Goal: Transaction & Acquisition: Obtain resource

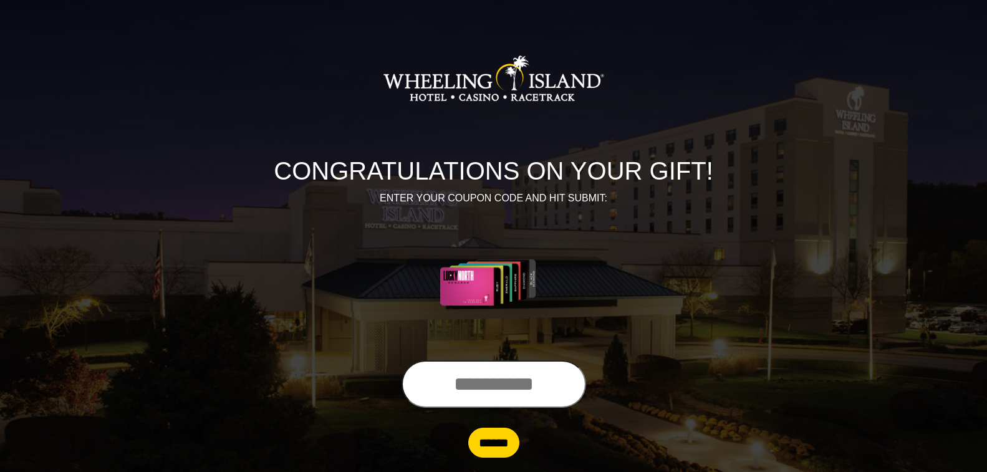
click at [407, 390] on input "text" at bounding box center [494, 384] width 185 height 47
type input "**********"
click at [483, 450] on input "******" at bounding box center [493, 443] width 51 height 30
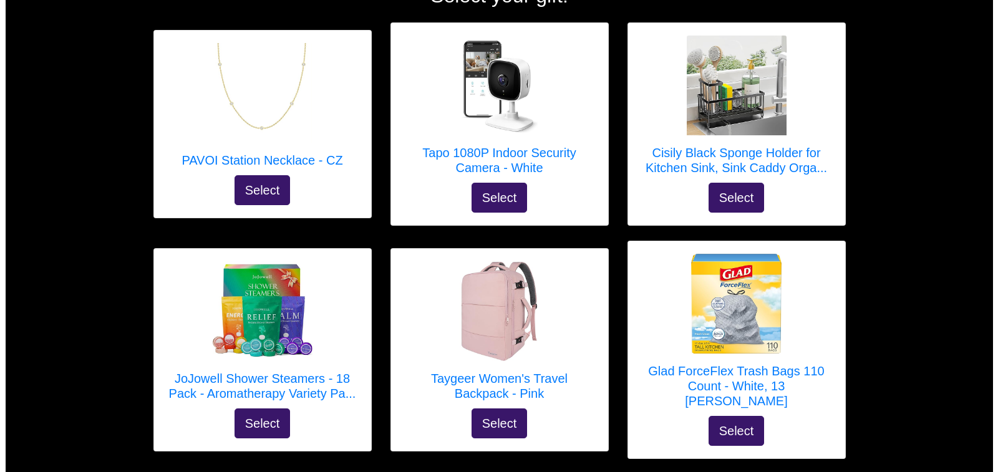
scroll to position [125, 0]
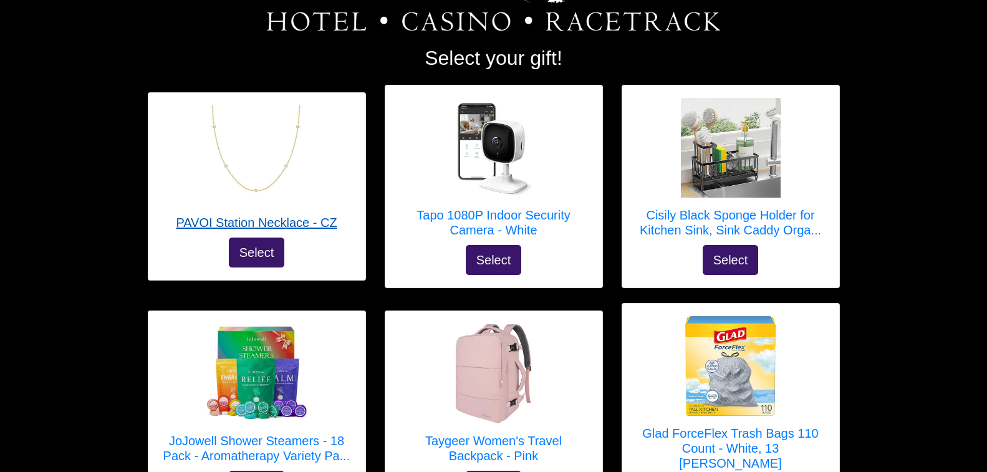
click at [263, 183] on img at bounding box center [256, 155] width 100 height 100
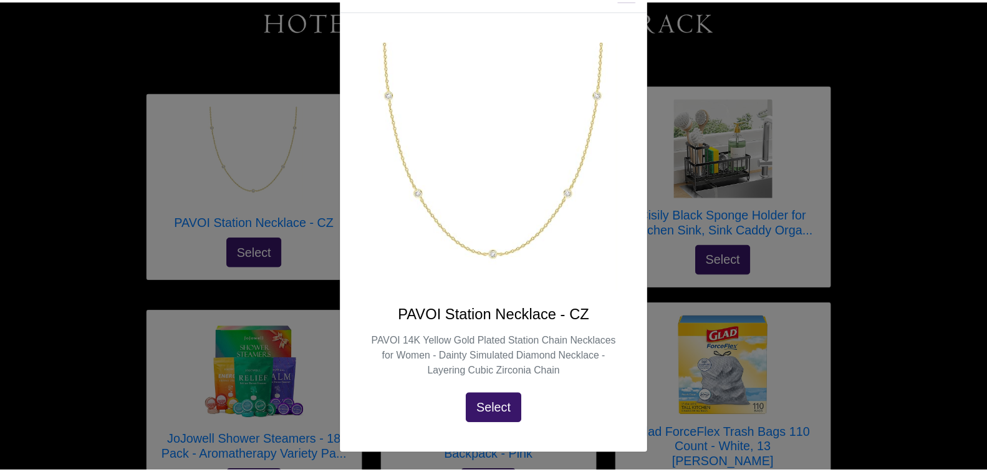
scroll to position [0, 0]
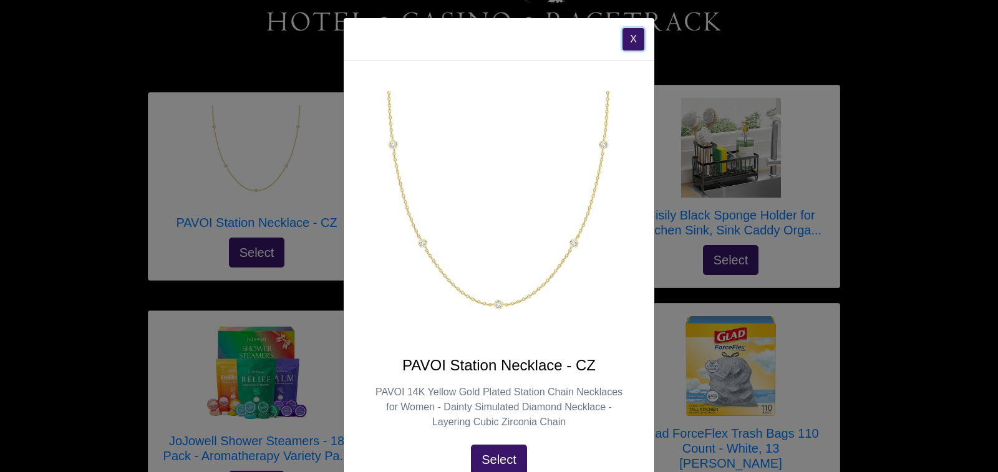
click at [631, 38] on button "X" at bounding box center [634, 39] width 22 height 22
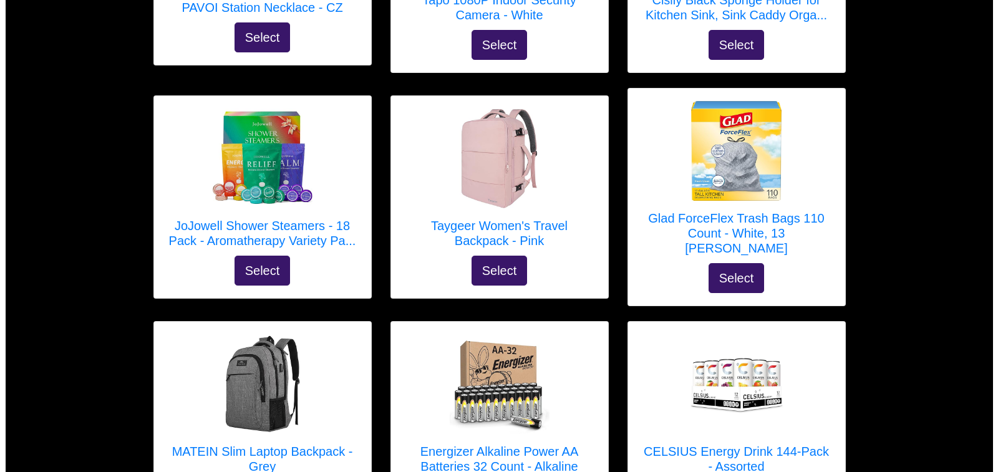
scroll to position [374, 0]
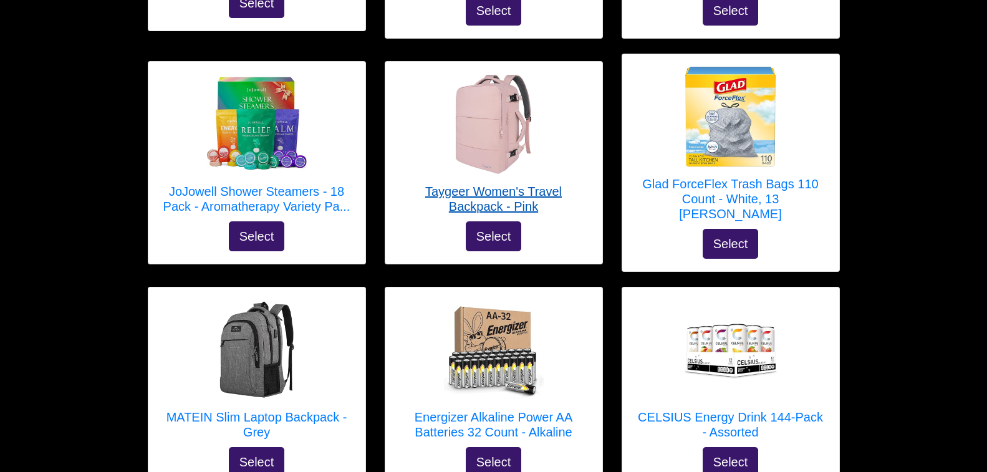
click at [519, 190] on h5 "Taygeer Women's Travel Backpack - Pink" at bounding box center [494, 199] width 192 height 30
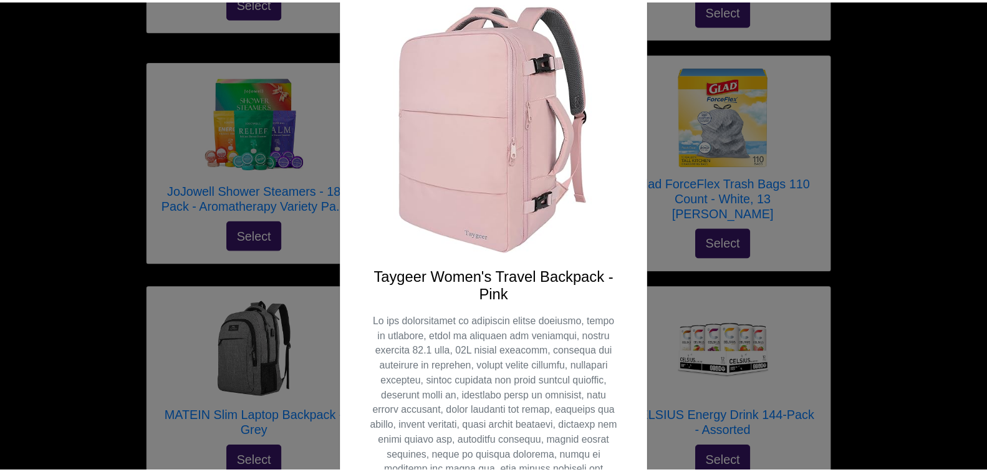
scroll to position [9, 0]
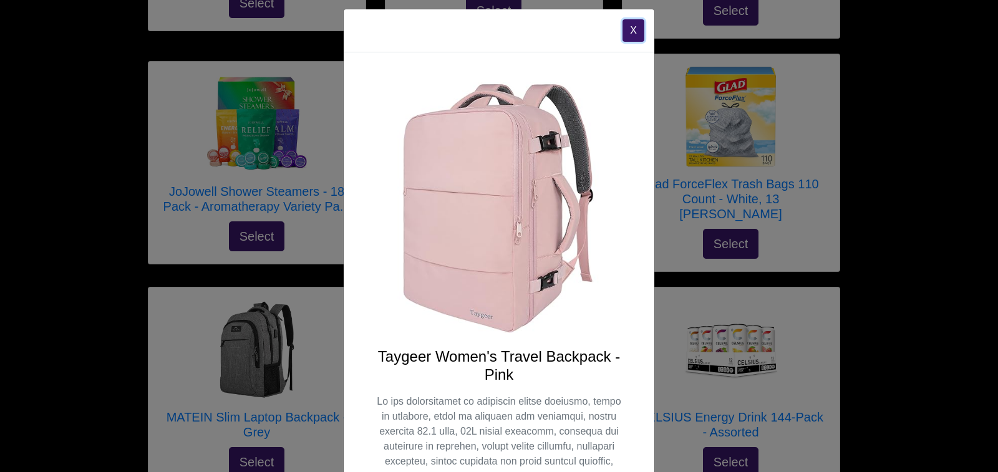
click at [629, 31] on button "X" at bounding box center [634, 30] width 22 height 22
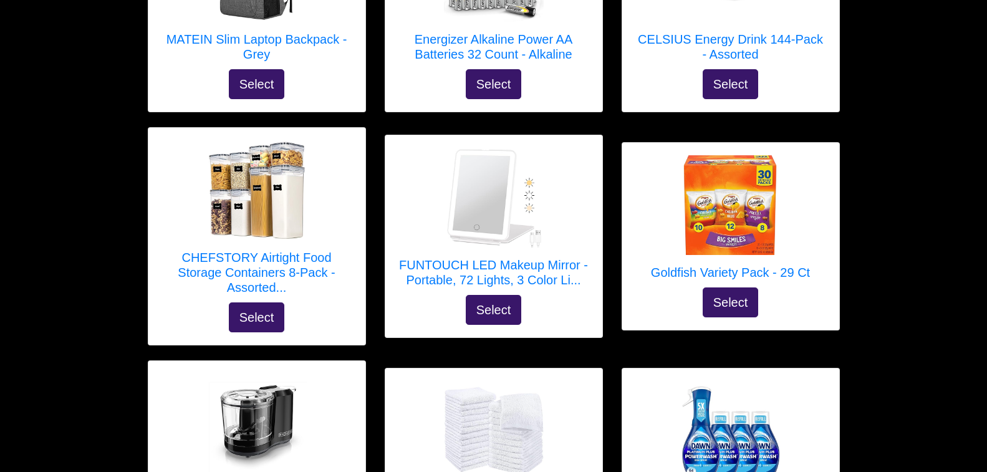
scroll to position [811, 0]
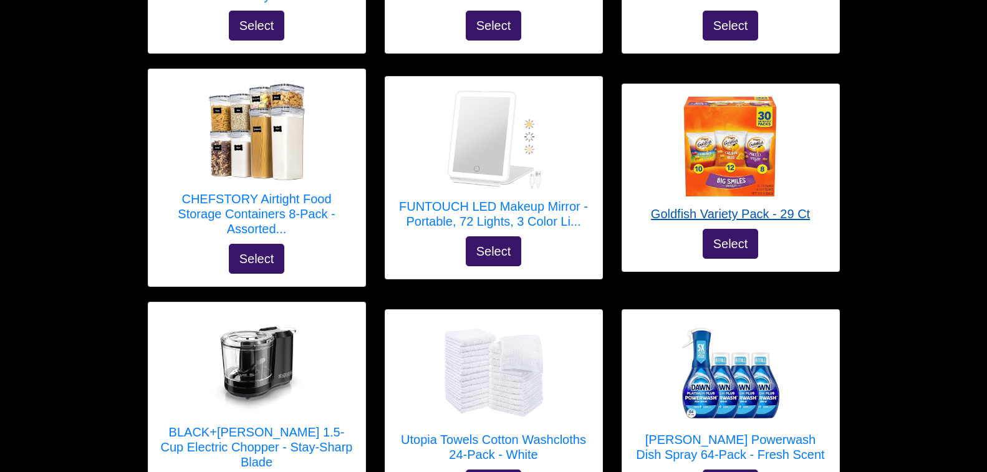
click at [694, 206] on h5 "Goldfish Variety Pack - 29 Ct" at bounding box center [730, 213] width 159 height 15
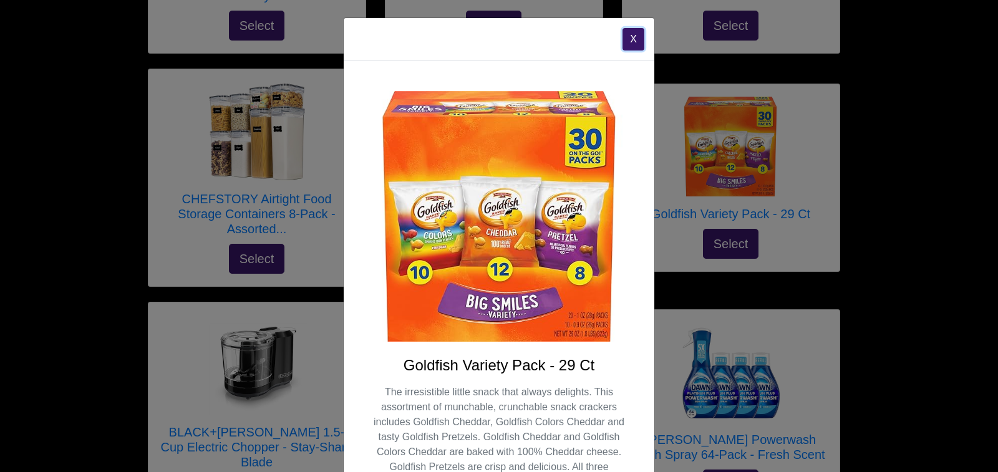
click at [629, 34] on button "X" at bounding box center [634, 39] width 22 height 22
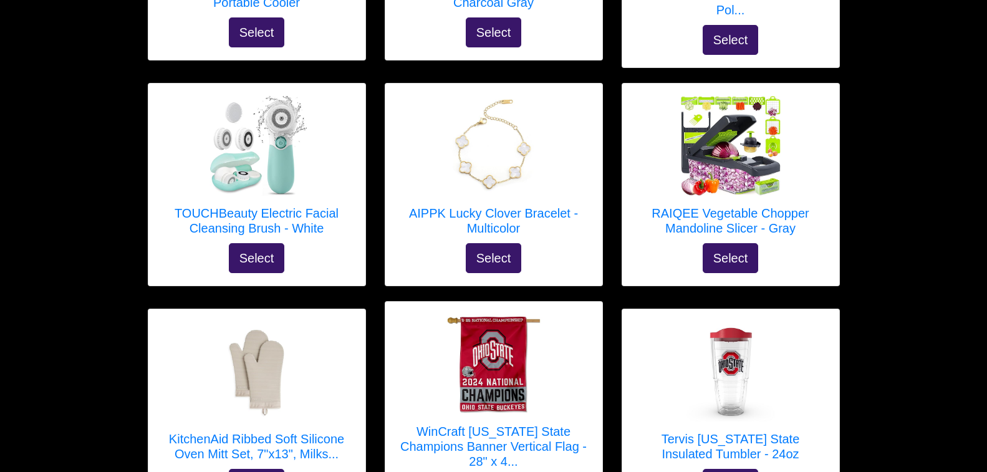
scroll to position [1497, 0]
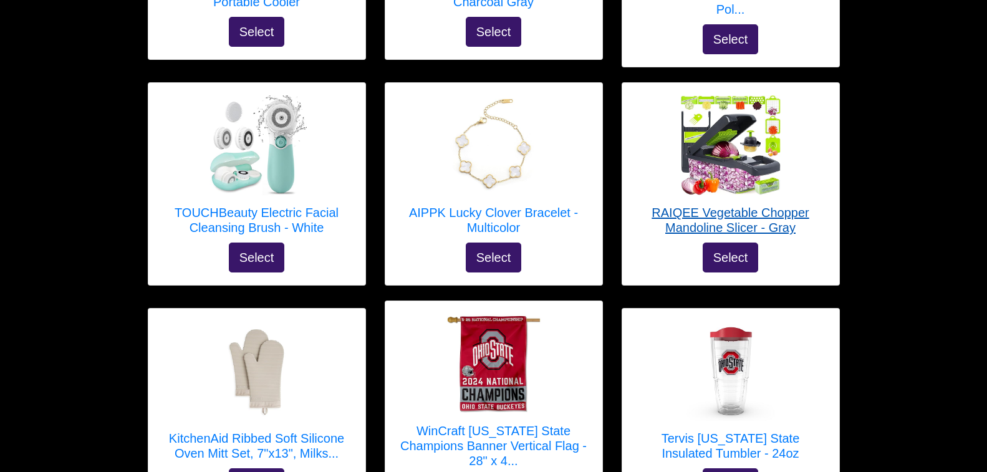
click at [771, 205] on h5 "RAIQEE Vegetable Chopper Mandoline Slicer - Gray" at bounding box center [731, 220] width 192 height 30
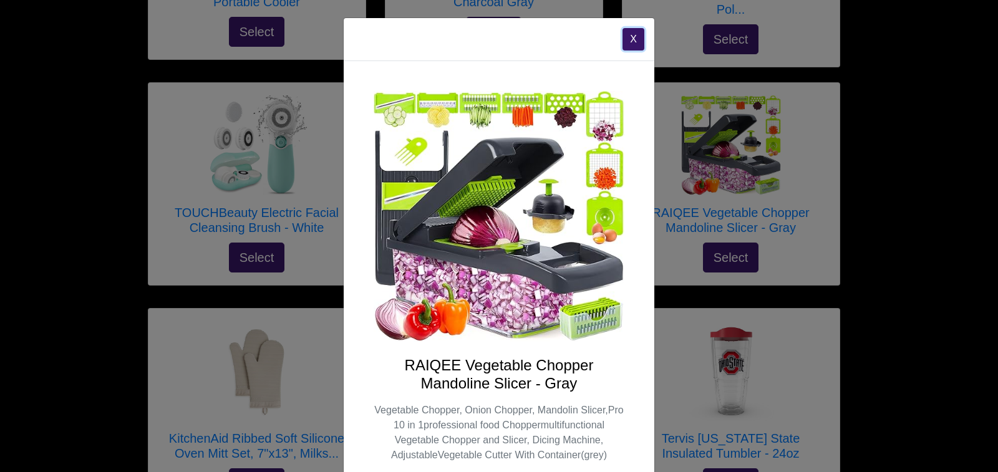
click at [629, 40] on button "X" at bounding box center [634, 39] width 22 height 22
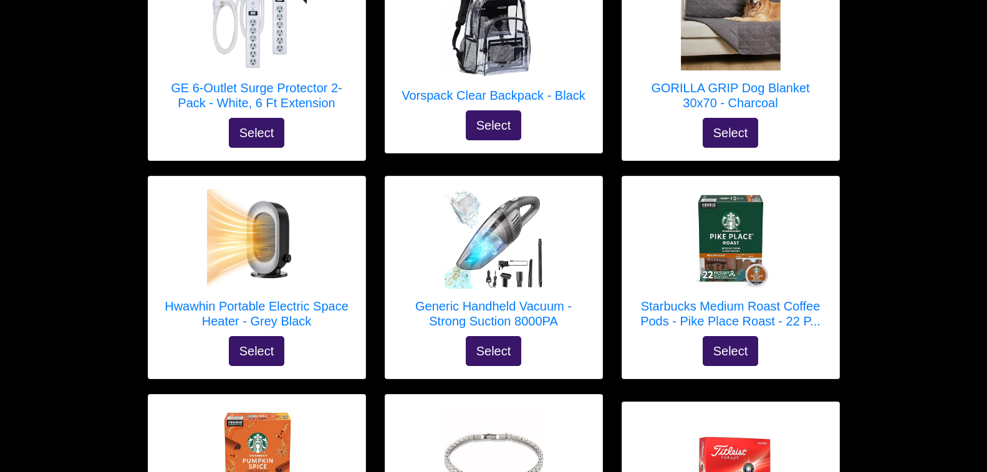
scroll to position [2557, 0]
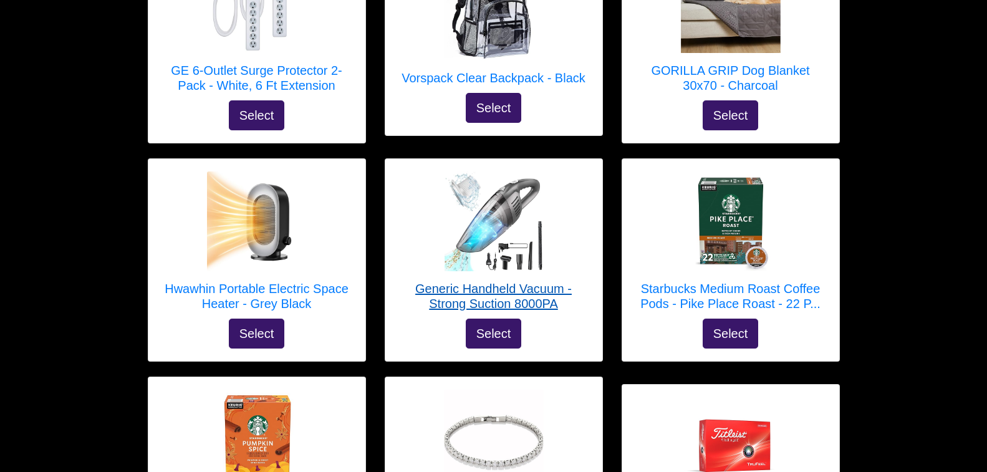
click at [467, 281] on h5 "Generic Handheld Vacuum - Strong Suction 8000PA" at bounding box center [494, 296] width 192 height 30
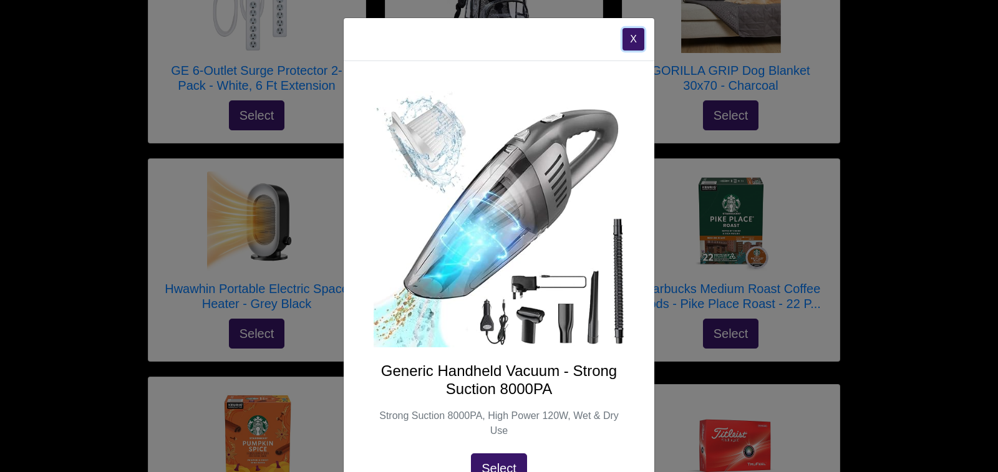
click at [628, 42] on button "X" at bounding box center [634, 39] width 22 height 22
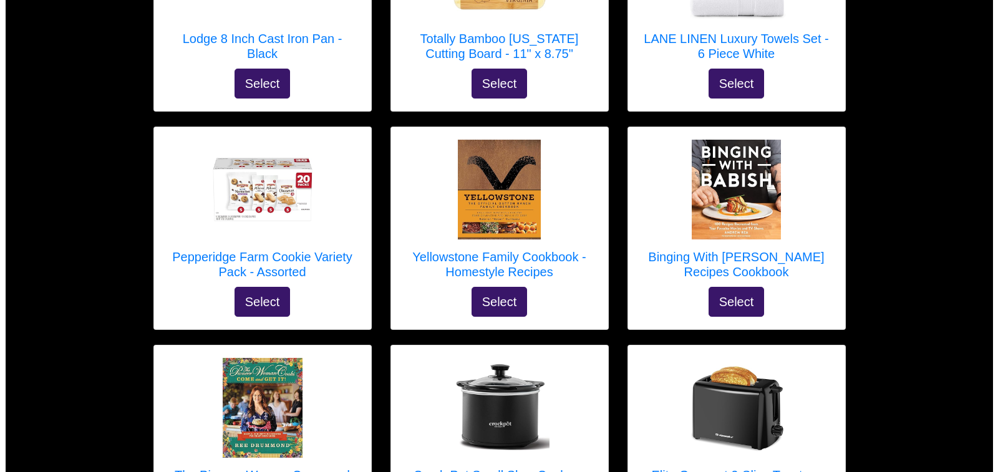
scroll to position [3493, 0]
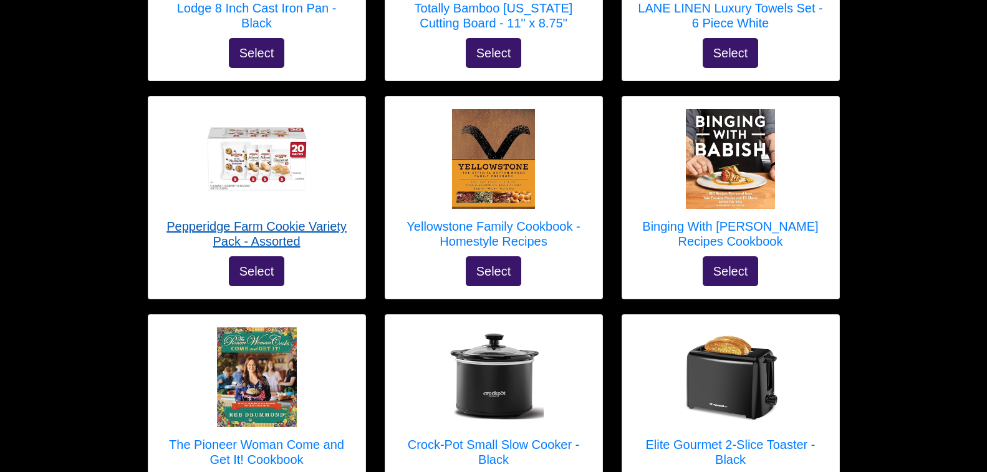
click at [236, 219] on h5 "Pepperidge Farm Cookie Variety Pack - Assorted" at bounding box center [257, 234] width 192 height 30
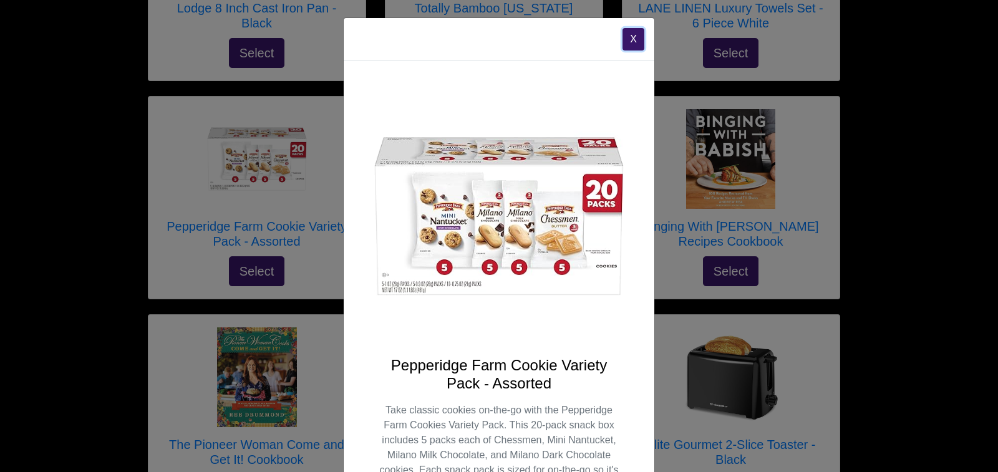
click at [623, 39] on button "X" at bounding box center [634, 39] width 22 height 22
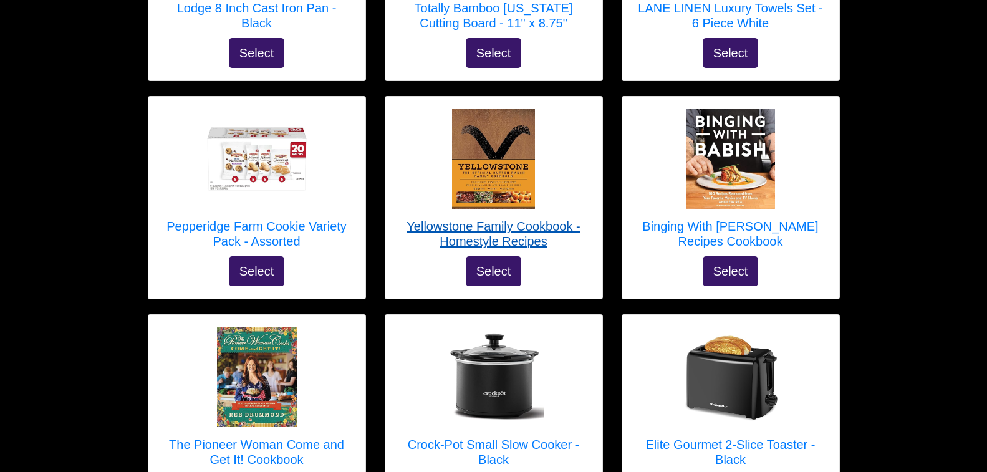
click at [457, 219] on h5 "Yellowstone Family Cookbook - Homestyle Recipes" at bounding box center [494, 234] width 192 height 30
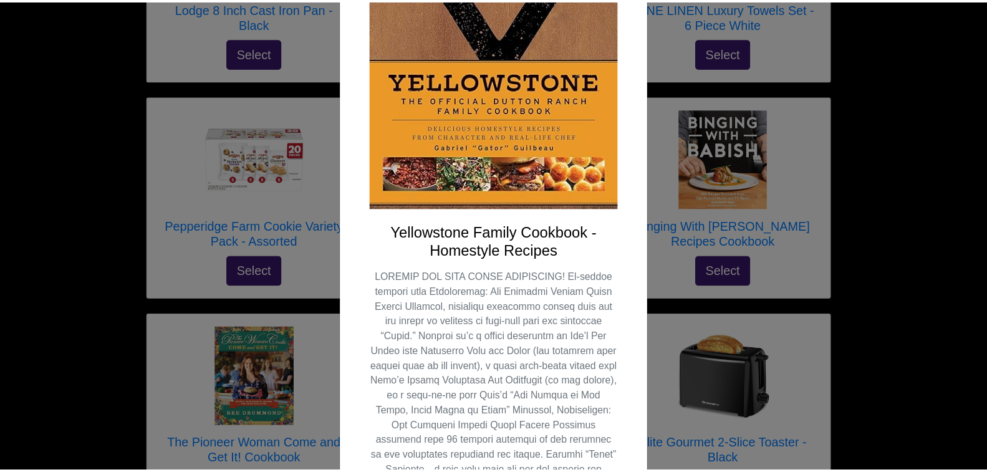
scroll to position [0, 0]
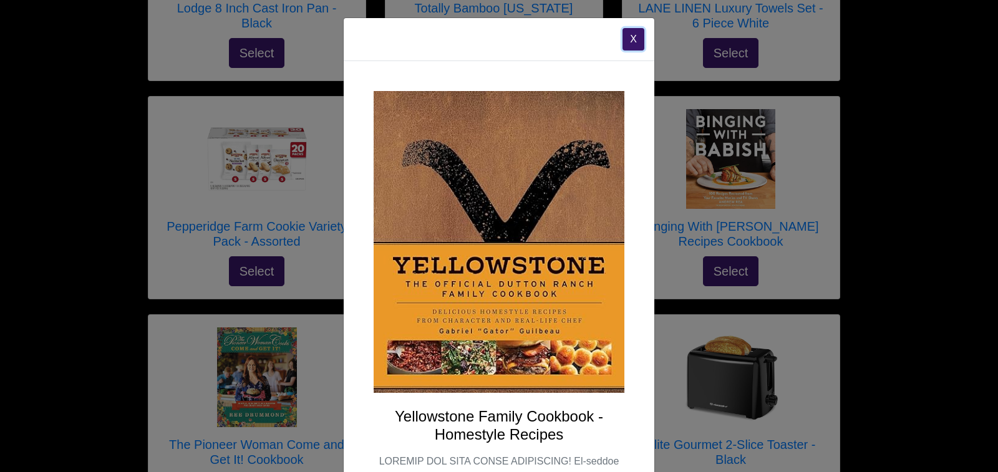
click at [626, 39] on button "X" at bounding box center [634, 39] width 22 height 22
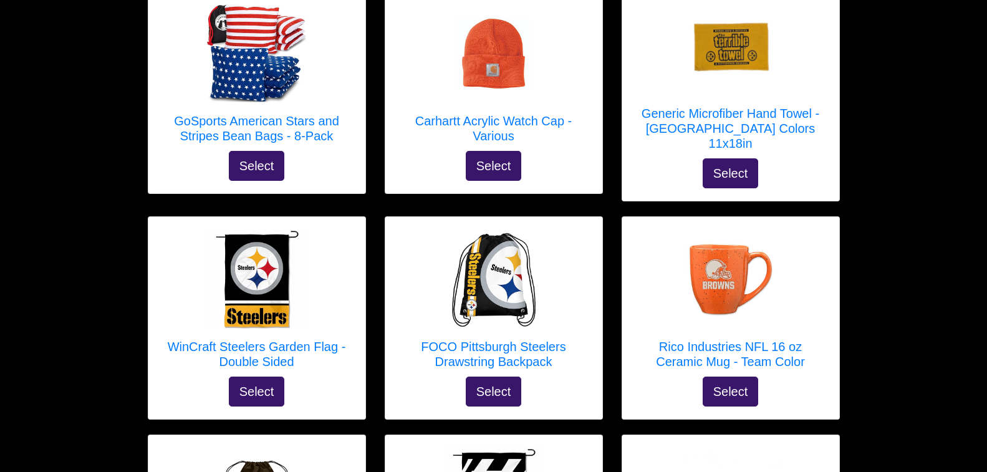
scroll to position [4054, 0]
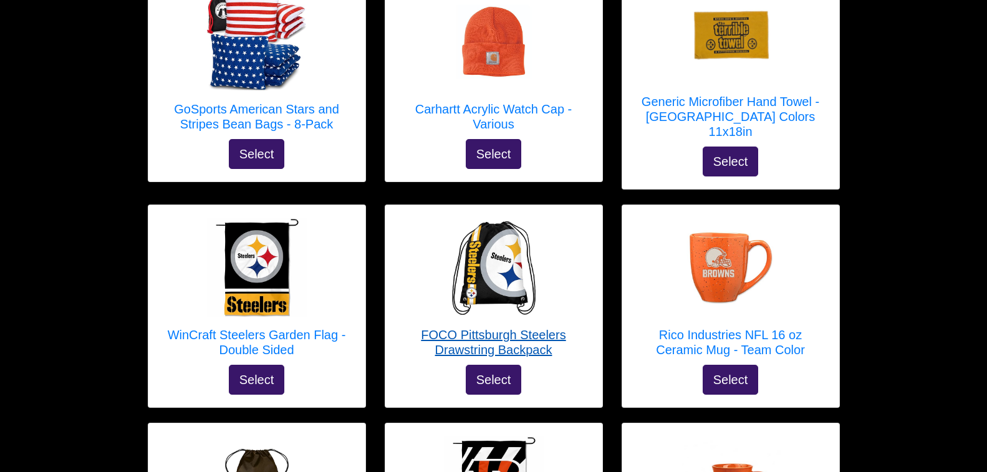
click at [457, 327] on h5 "FOCO Pittsburgh Steelers Drawstring Backpack" at bounding box center [494, 342] width 192 height 30
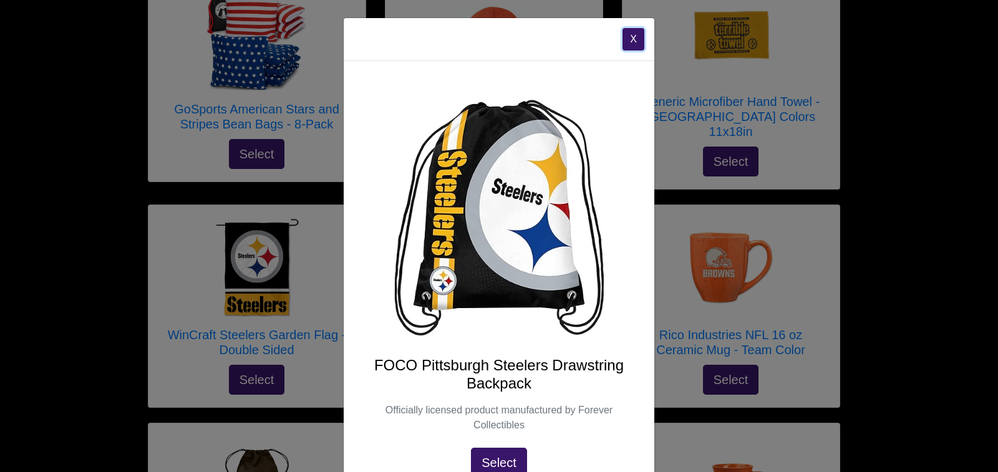
click at [631, 38] on button "X" at bounding box center [634, 39] width 22 height 22
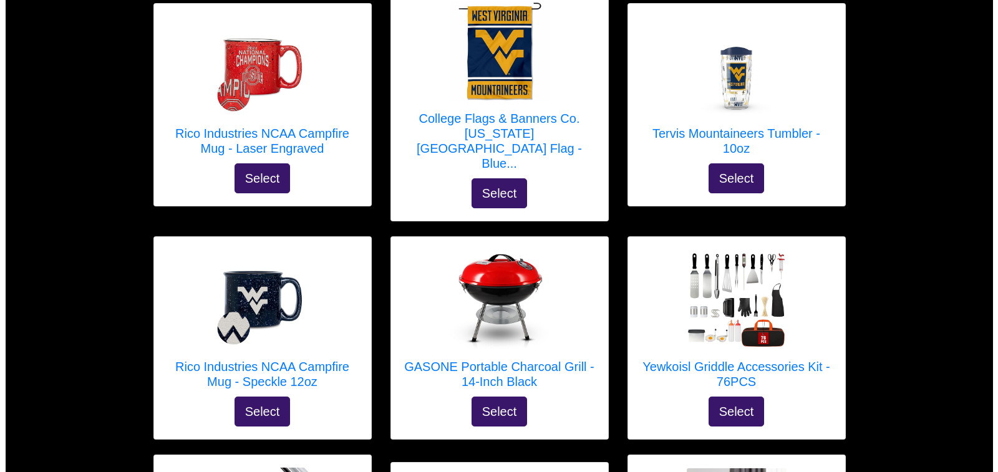
scroll to position [2042, 0]
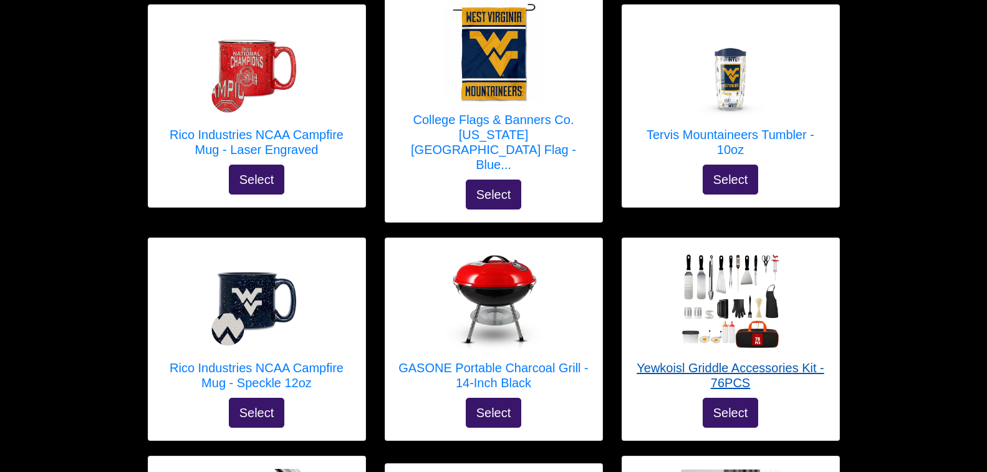
click at [691, 361] on h5 "Yewkoisl Griddle Accessories Kit - 76PCS" at bounding box center [731, 376] width 192 height 30
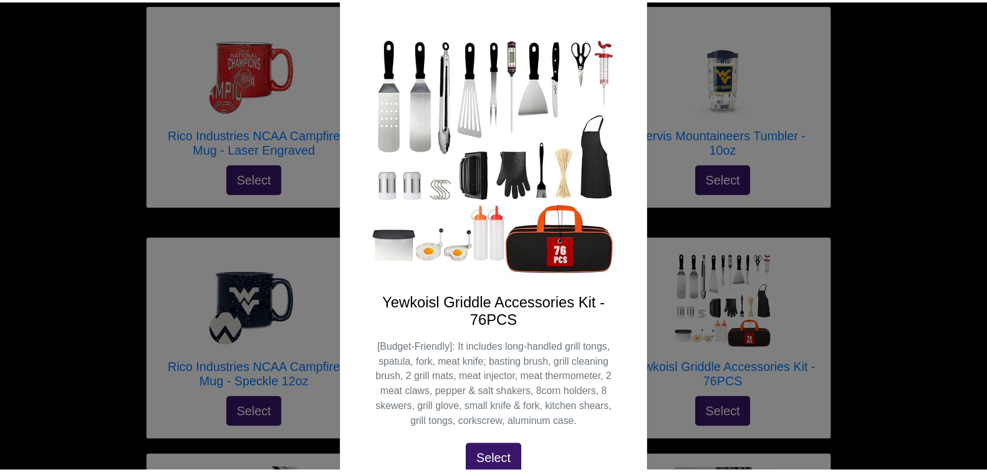
scroll to position [0, 0]
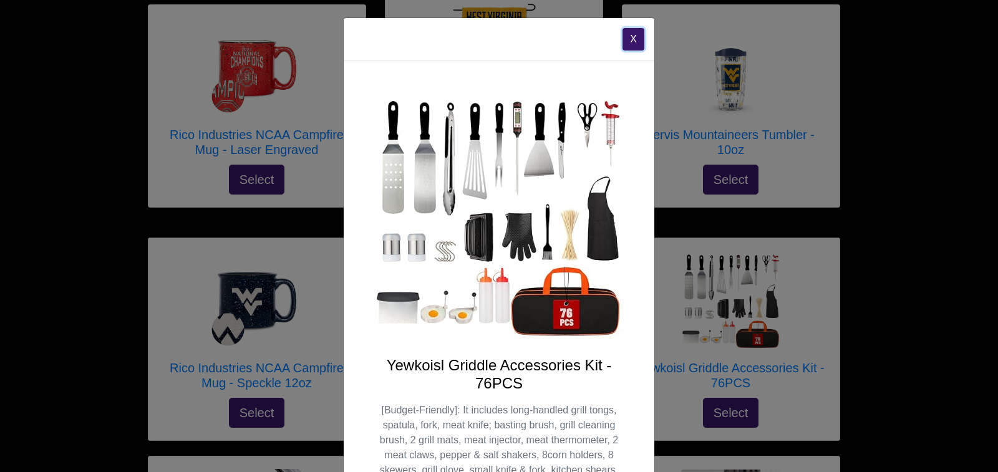
click at [628, 39] on button "X" at bounding box center [634, 39] width 22 height 22
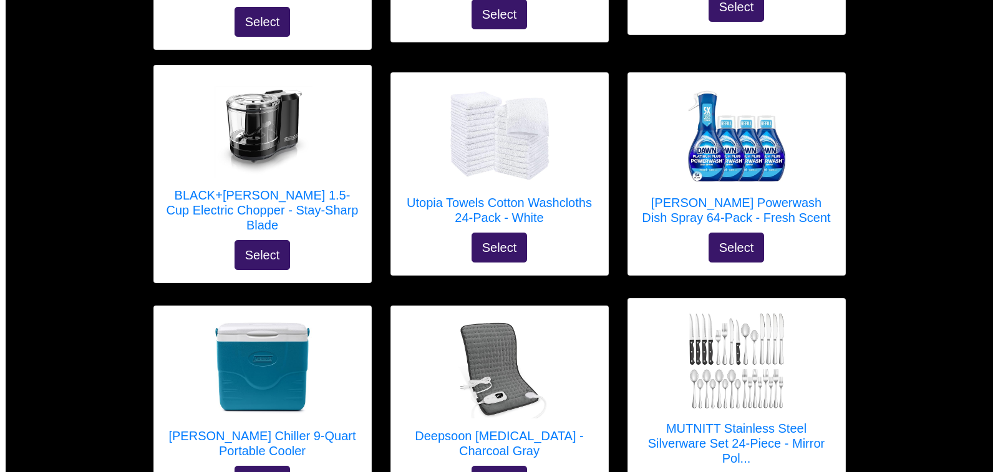
scroll to position [1060, 0]
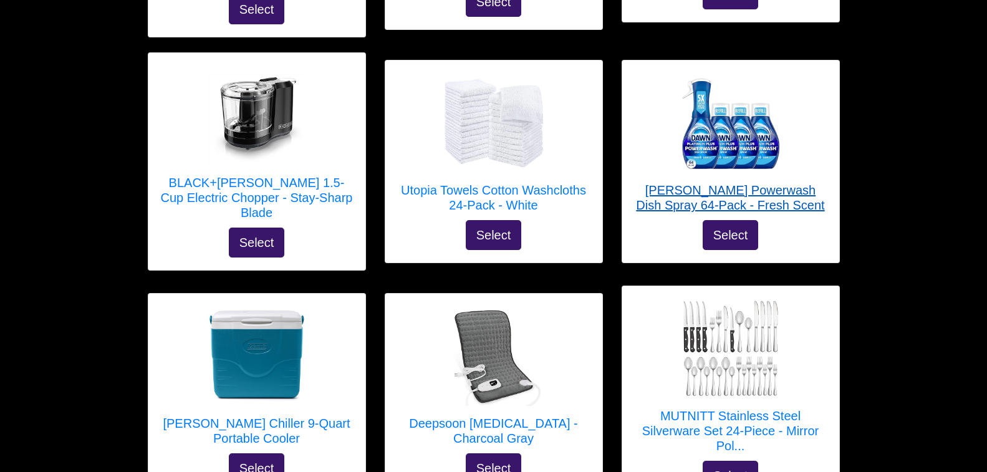
click at [747, 183] on h5 "Dawn Powerwash Dish Spray 64-Pack - Fresh Scent" at bounding box center [731, 198] width 192 height 30
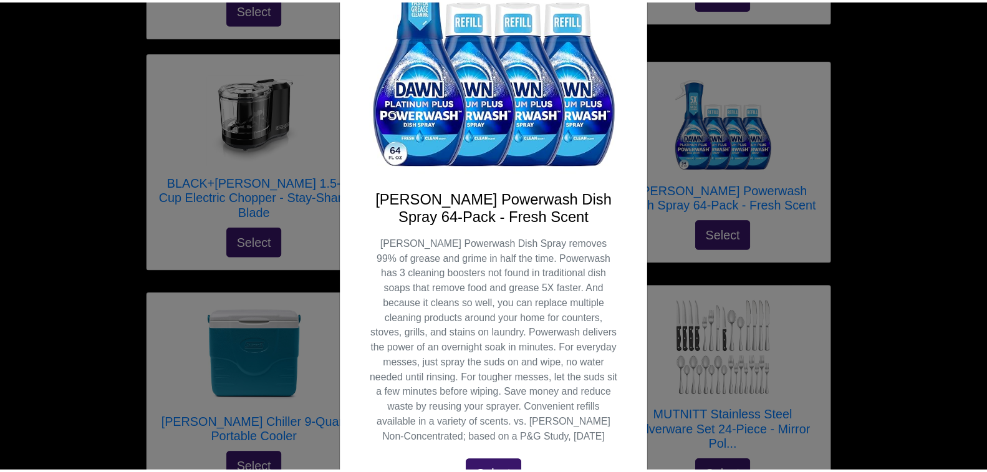
scroll to position [0, 0]
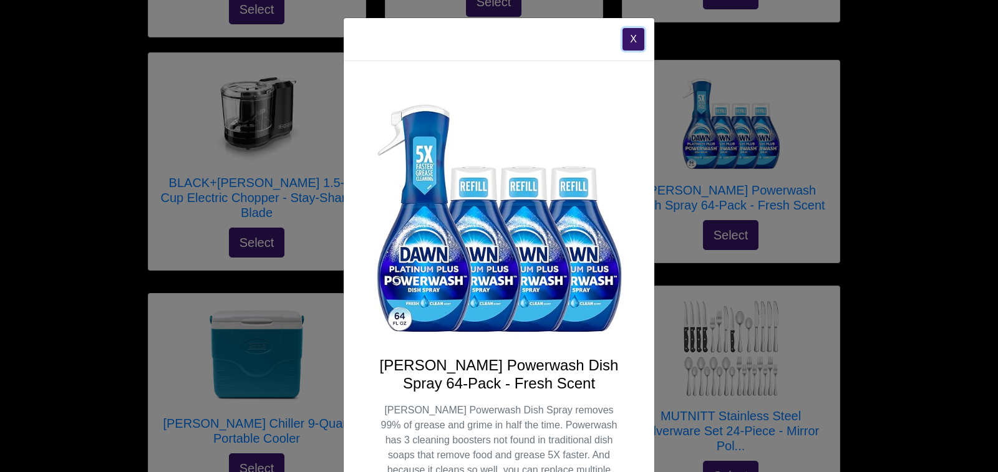
click at [623, 41] on button "X" at bounding box center [634, 39] width 22 height 22
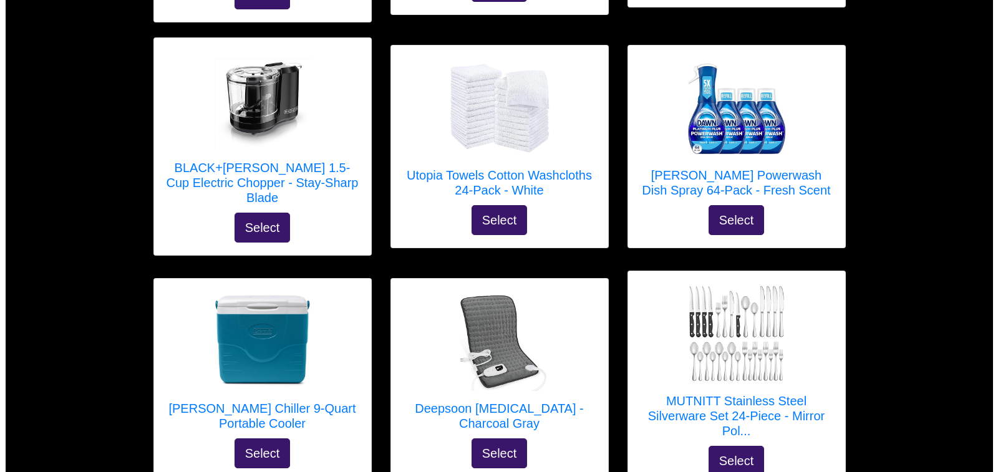
scroll to position [1123, 0]
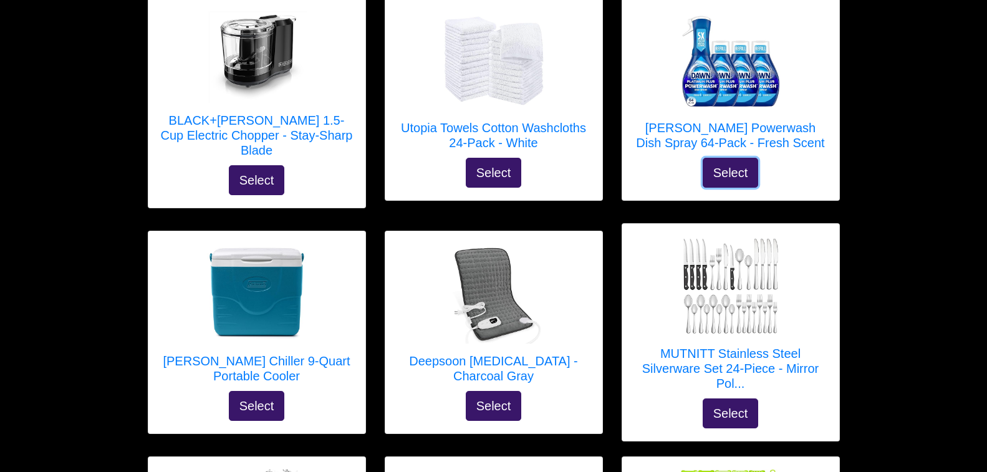
click at [728, 161] on button "Select" at bounding box center [731, 173] width 56 height 30
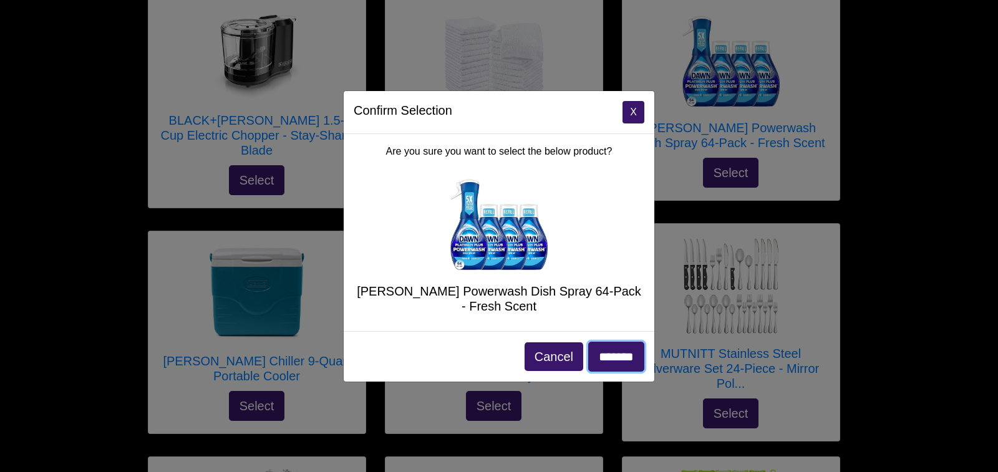
click at [632, 356] on input "*******" at bounding box center [616, 357] width 56 height 30
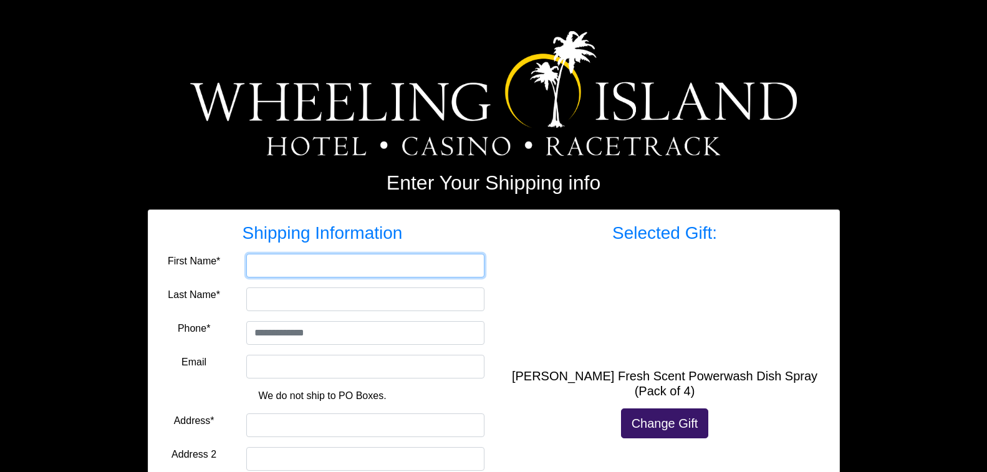
click at [263, 266] on input "First Name*" at bounding box center [365, 266] width 238 height 24
type input "******"
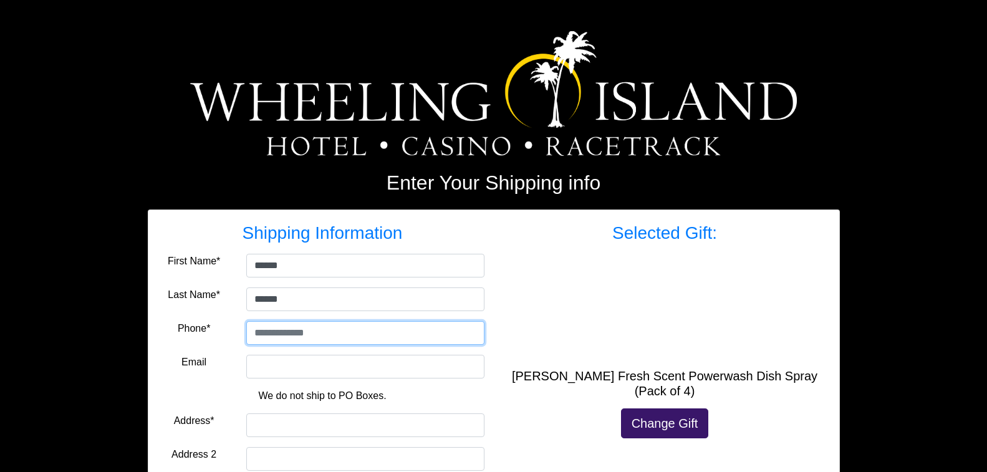
type input "**********"
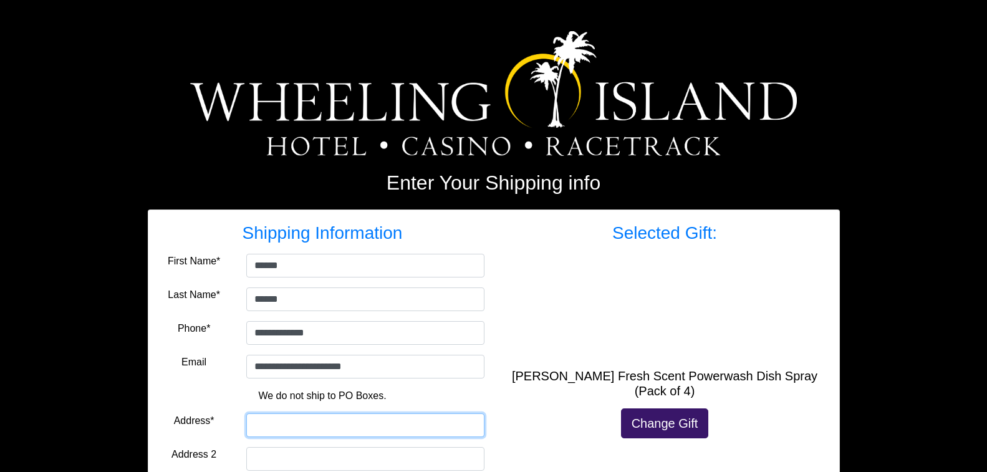
type input "**********"
select select "**"
type input "*****"
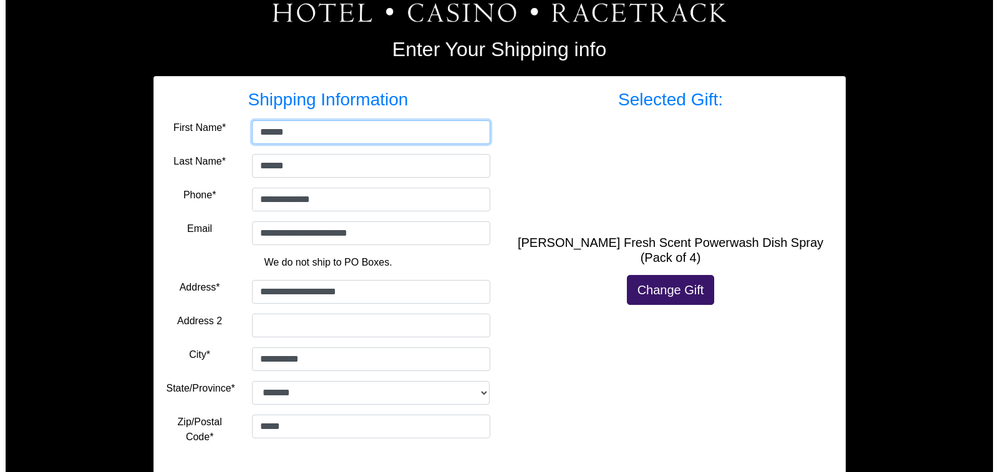
scroll to position [206, 0]
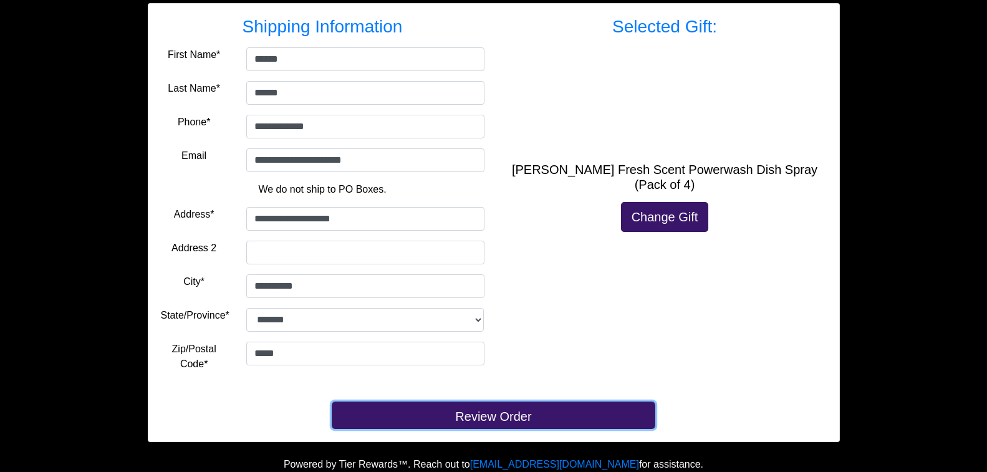
click at [506, 415] on button "Review Order" at bounding box center [494, 415] width 324 height 27
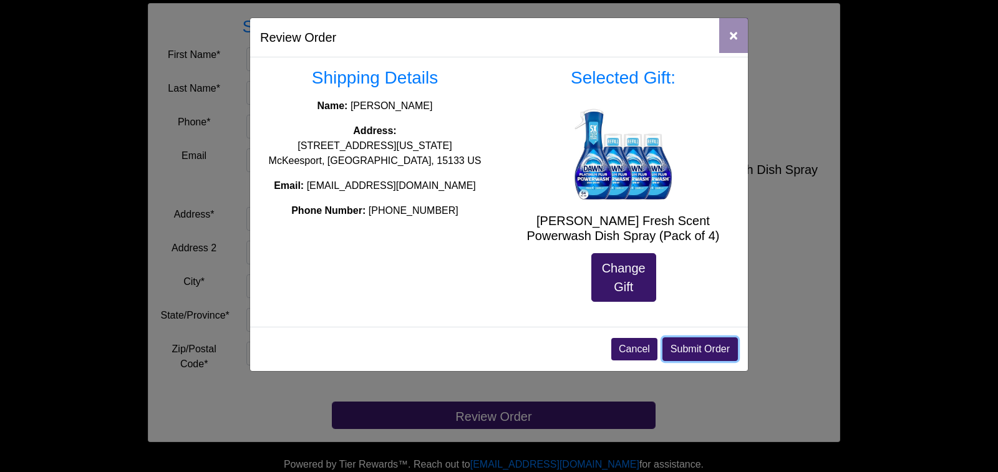
click at [695, 346] on button "Submit Order" at bounding box center [699, 349] width 75 height 24
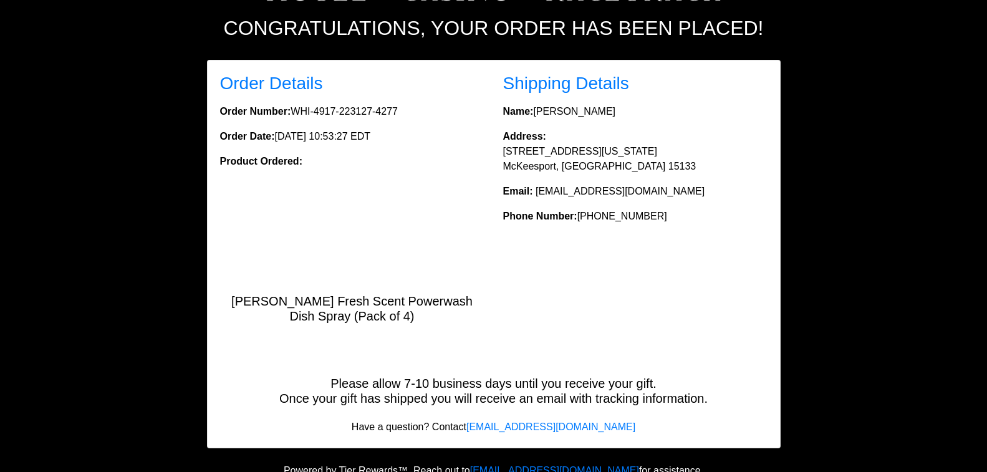
scroll to position [161, 0]
